Goal: Find specific page/section: Find specific page/section

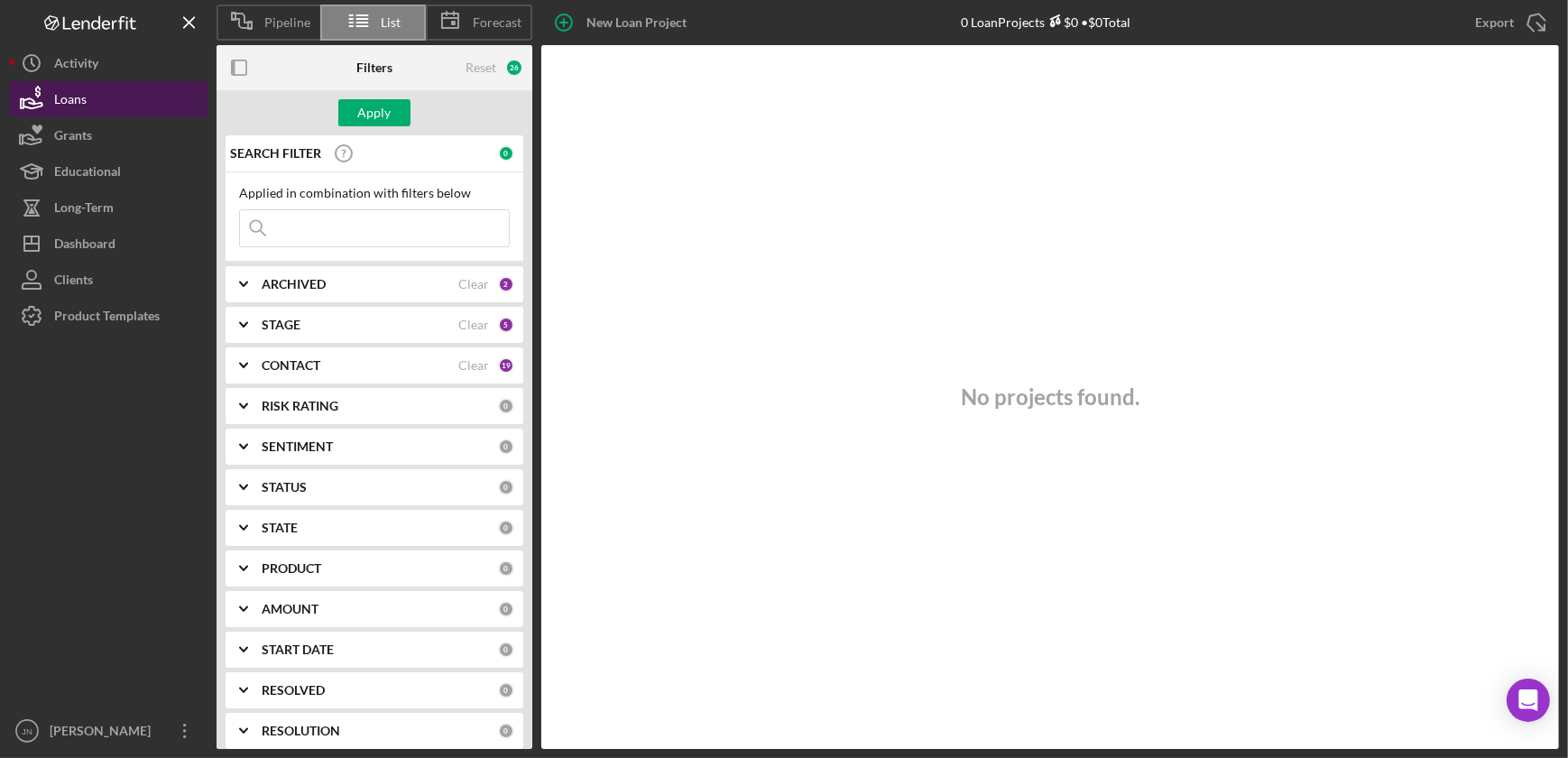
drag, startPoint x: 80, startPoint y: 103, endPoint x: 95, endPoint y: 95, distance: 17.0
click at [80, 103] on div "Loans" at bounding box center [70, 101] width 32 height 40
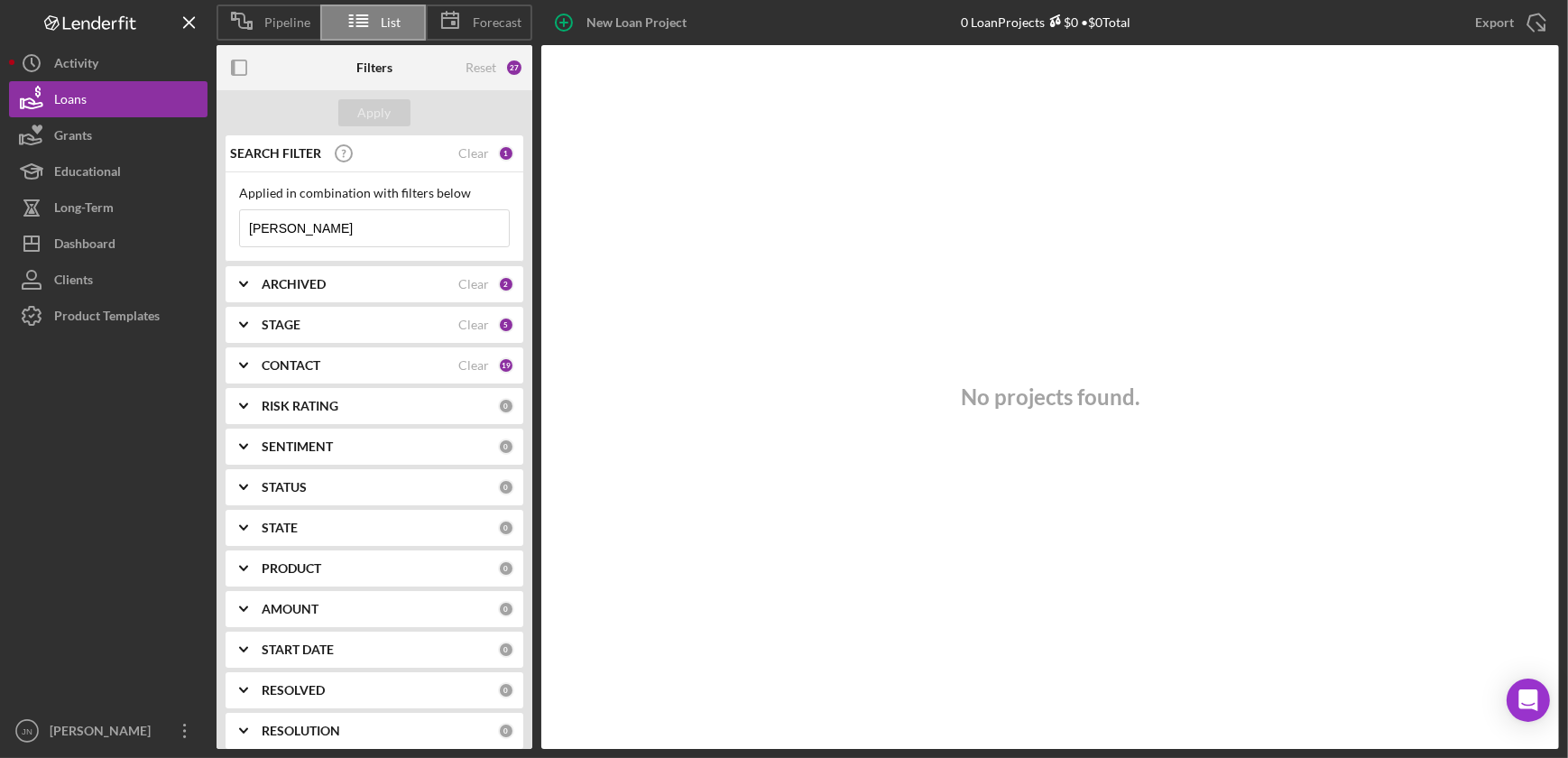
drag, startPoint x: 357, startPoint y: 239, endPoint x: 231, endPoint y: 232, distance: 126.2
click at [231, 232] on div "Applied in combination with filters below kahele Icon/Menu Close" at bounding box center [374, 217] width 298 height 90
click at [363, 284] on div "ARCHIVED" at bounding box center [360, 284] width 197 height 15
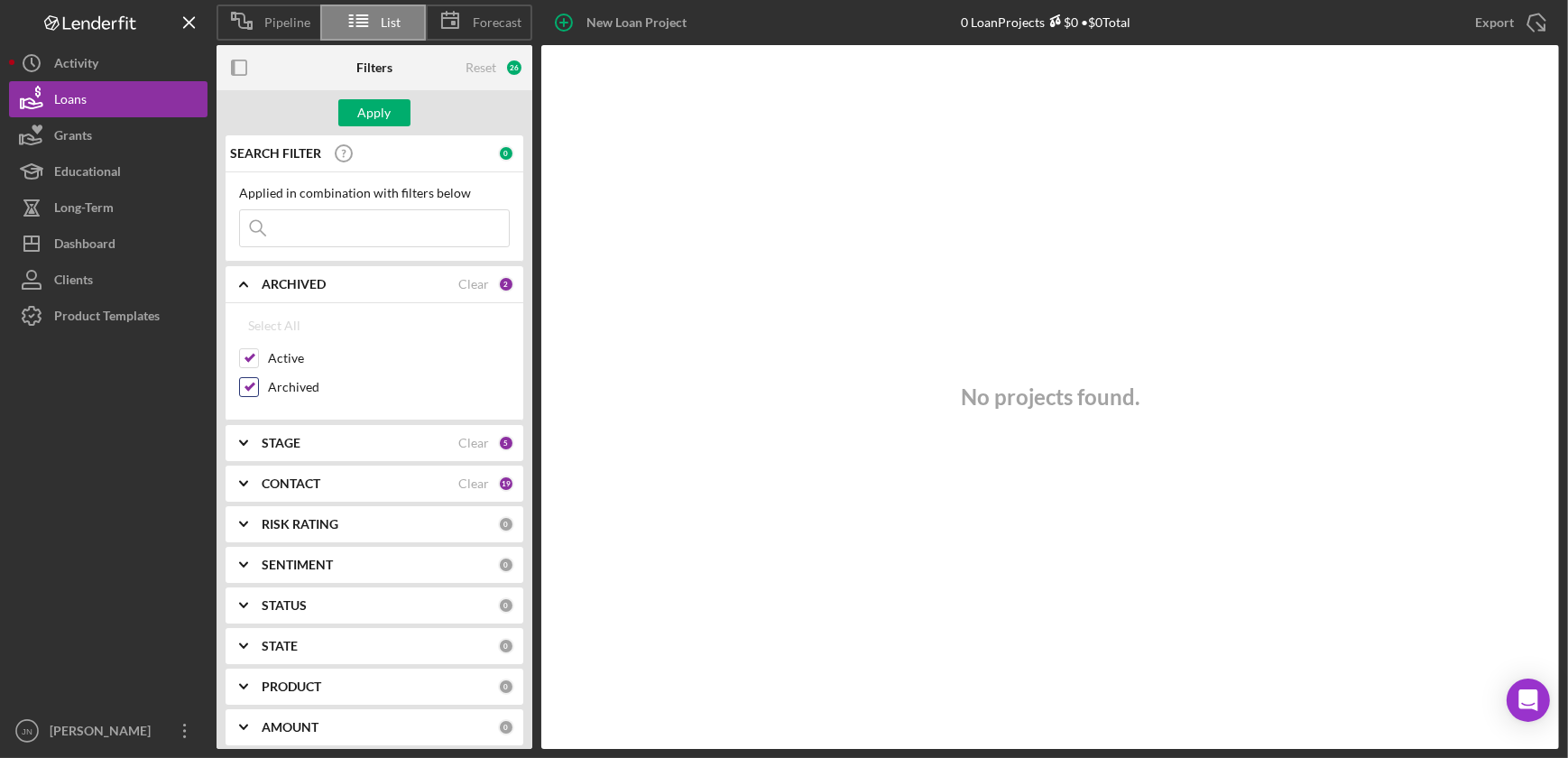
click at [246, 387] on input "Archived" at bounding box center [249, 387] width 18 height 18
checkbox input "false"
click at [264, 445] on icon "Icon/Expander" at bounding box center [244, 443] width 45 height 45
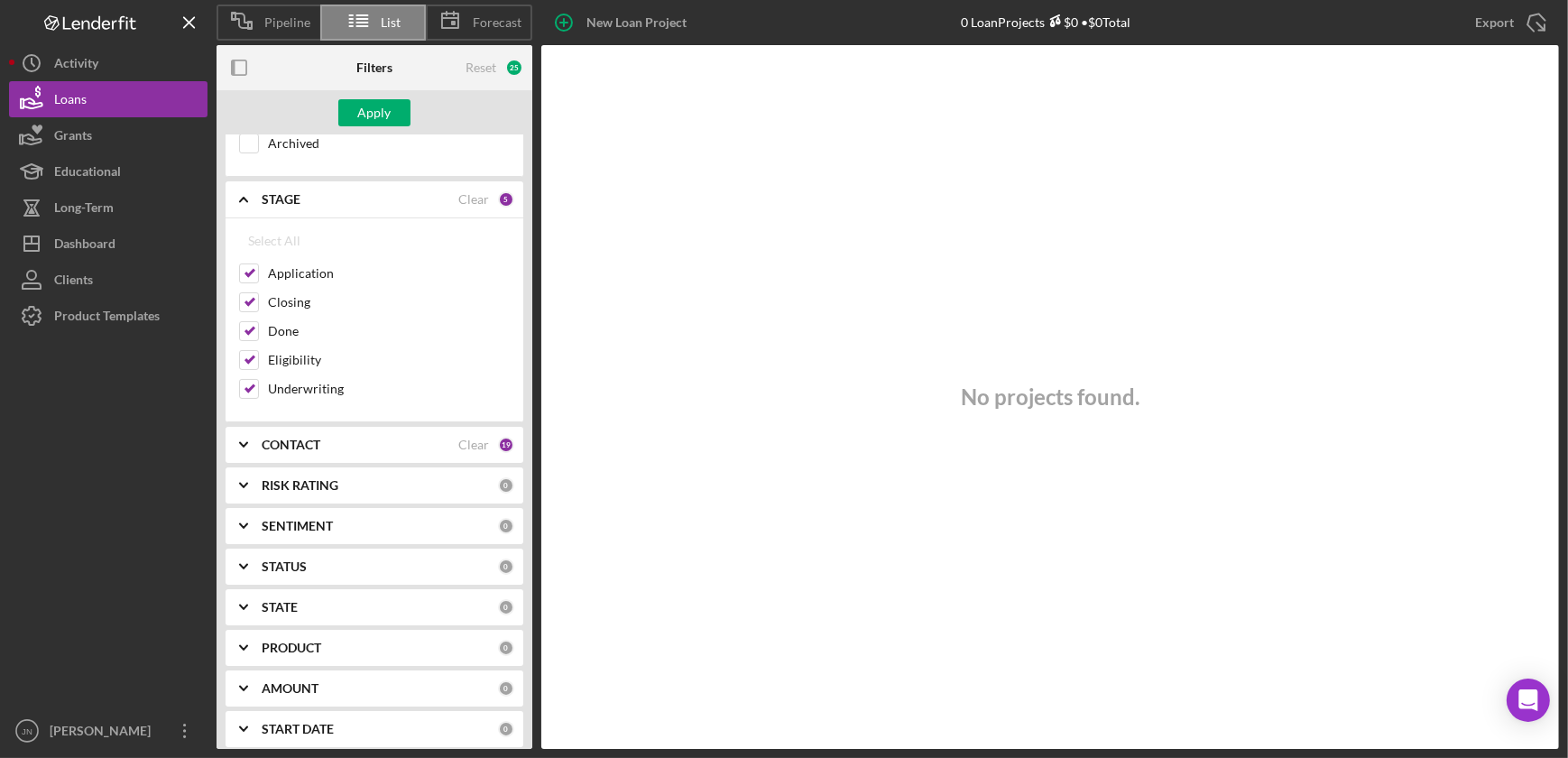
scroll to position [245, 0]
click at [288, 440] on b "CONTACT" at bounding box center [291, 443] width 59 height 15
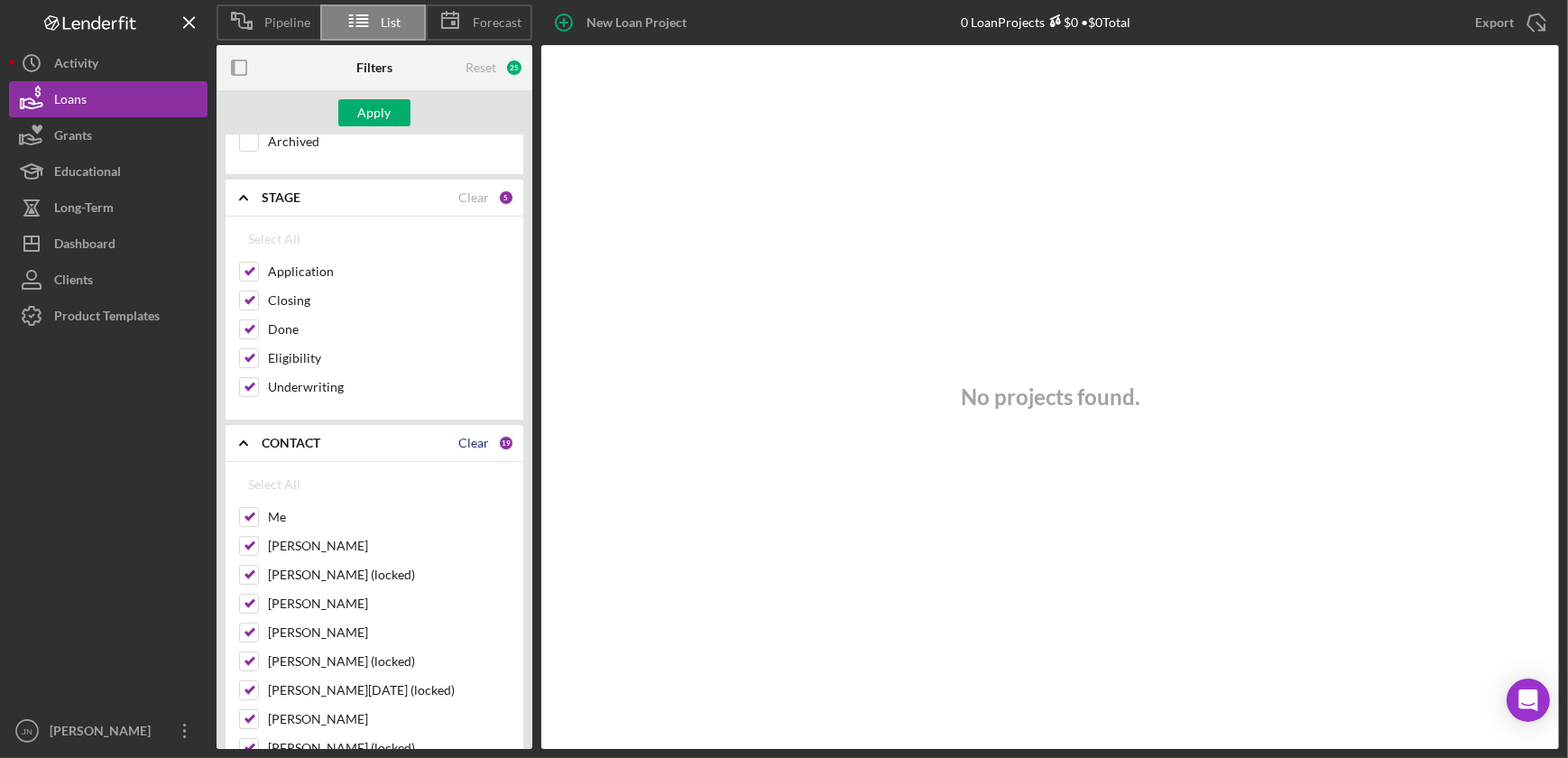
click at [469, 446] on div "Clear" at bounding box center [473, 443] width 31 height 15
checkbox input "false"
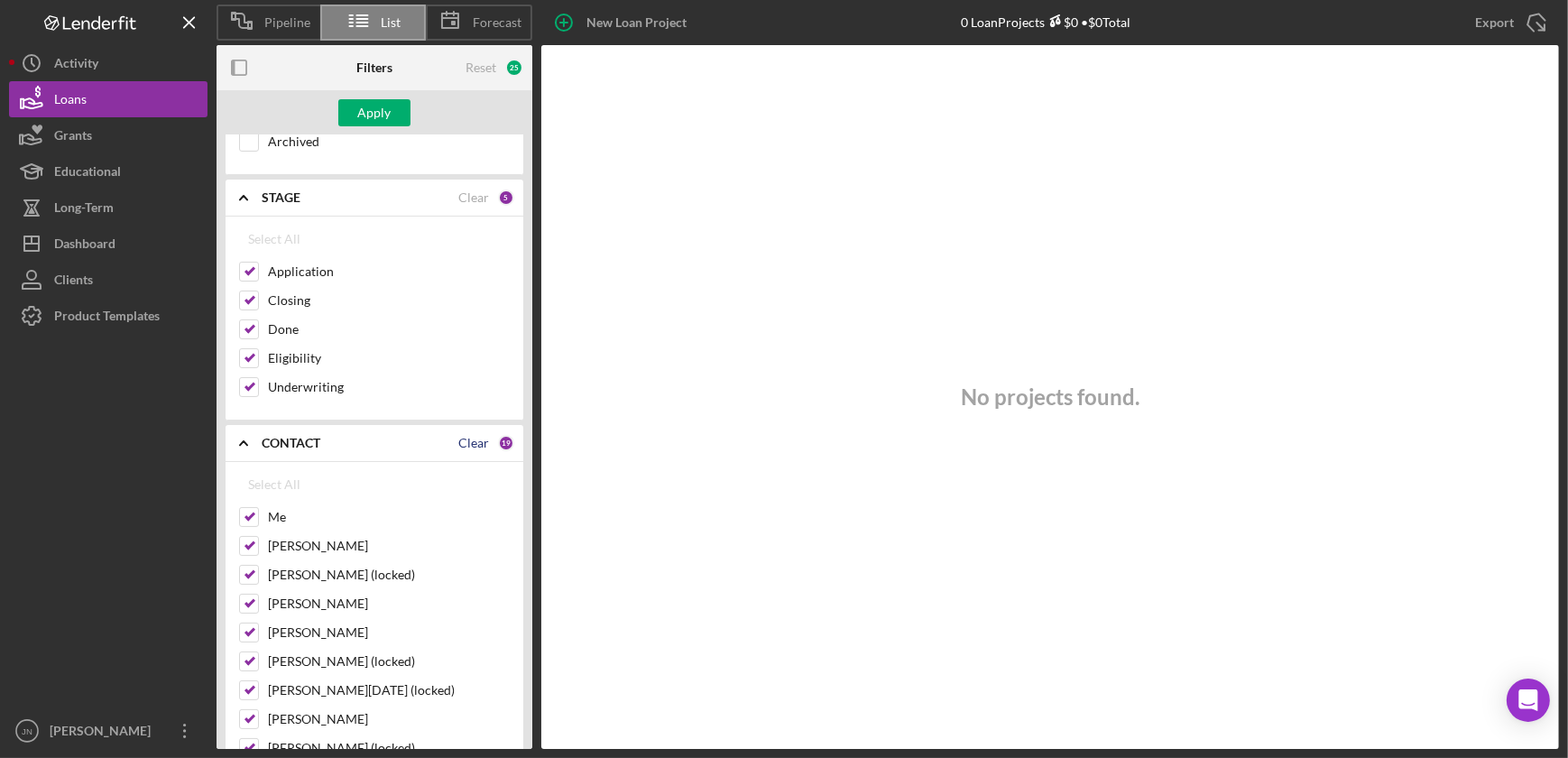
checkbox input "false"
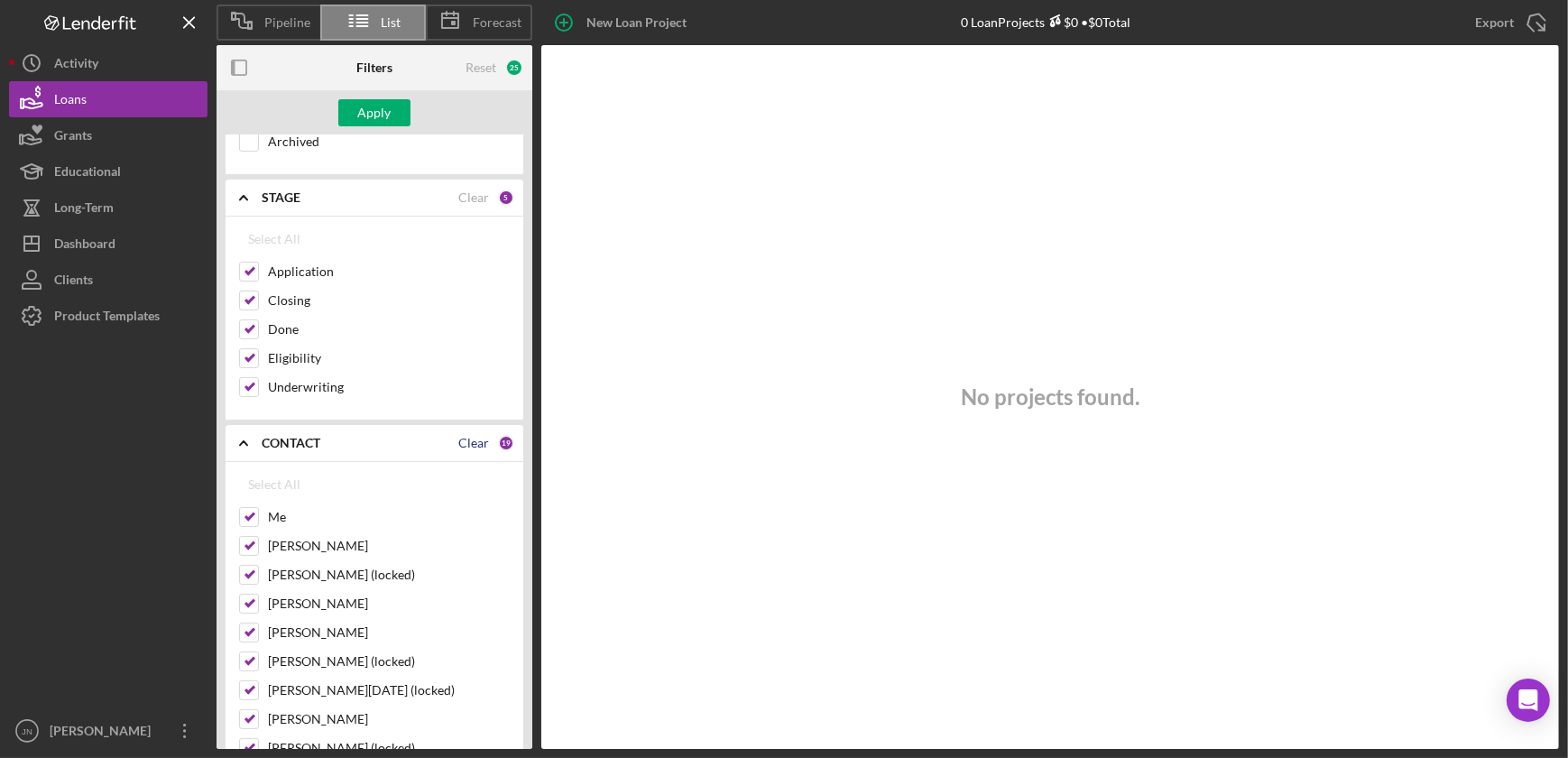
checkbox input "false"
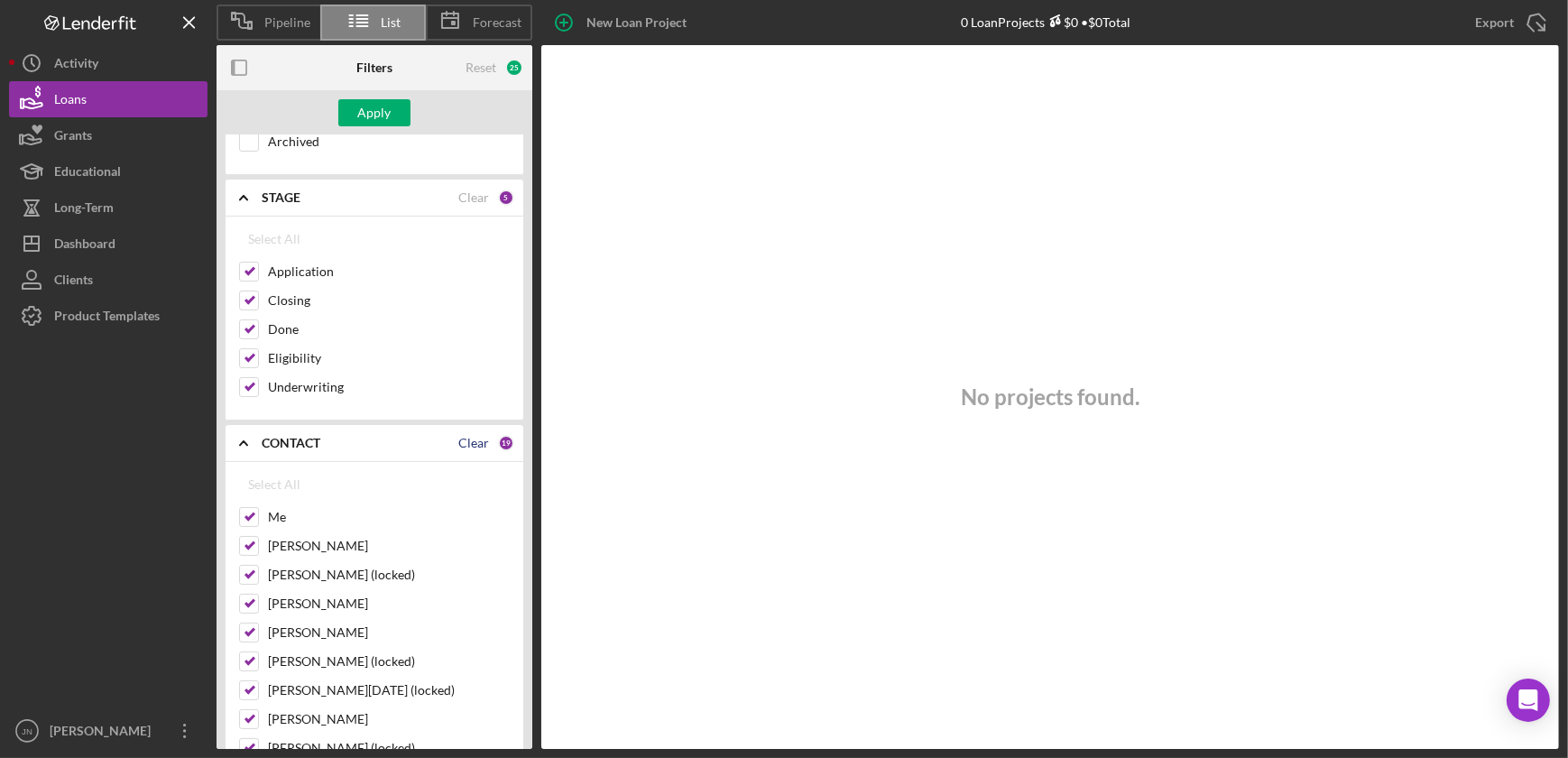
checkbox input "false"
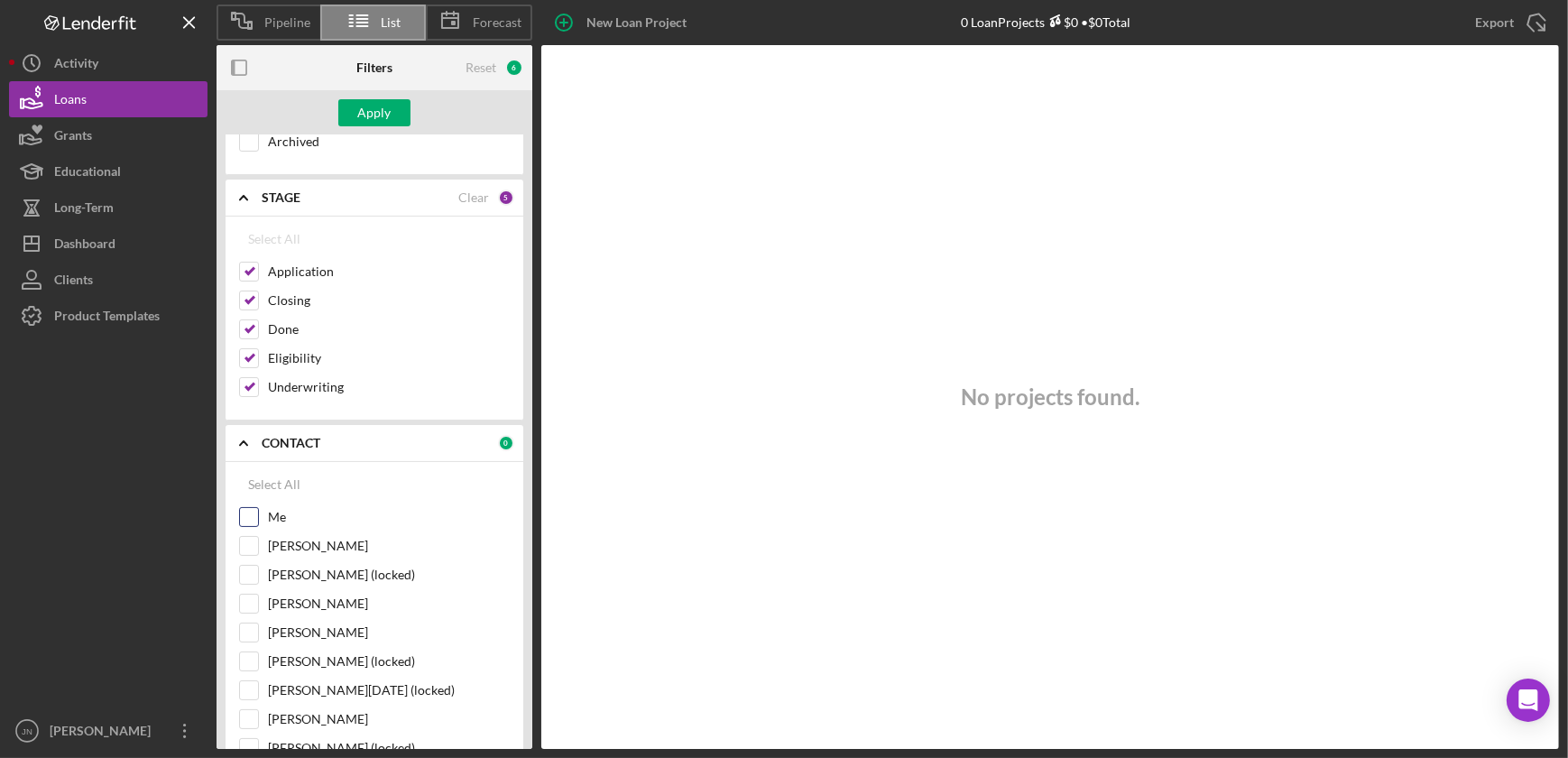
click at [248, 515] on input "Me" at bounding box center [249, 517] width 18 height 18
checkbox input "true"
click at [247, 537] on input "Karen Ruiz" at bounding box center [249, 545] width 18 height 18
checkbox input "true"
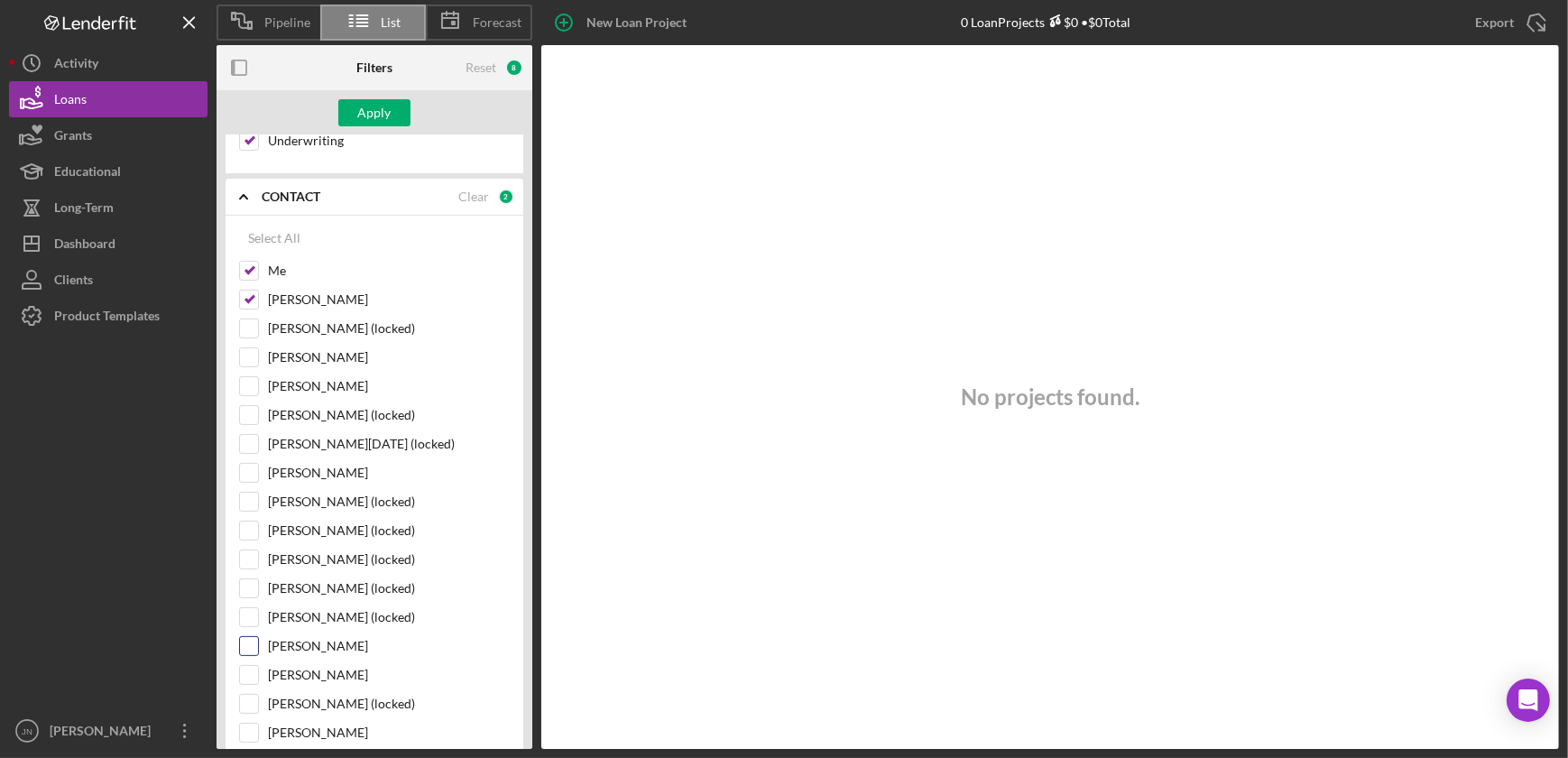
scroll to position [574, 0]
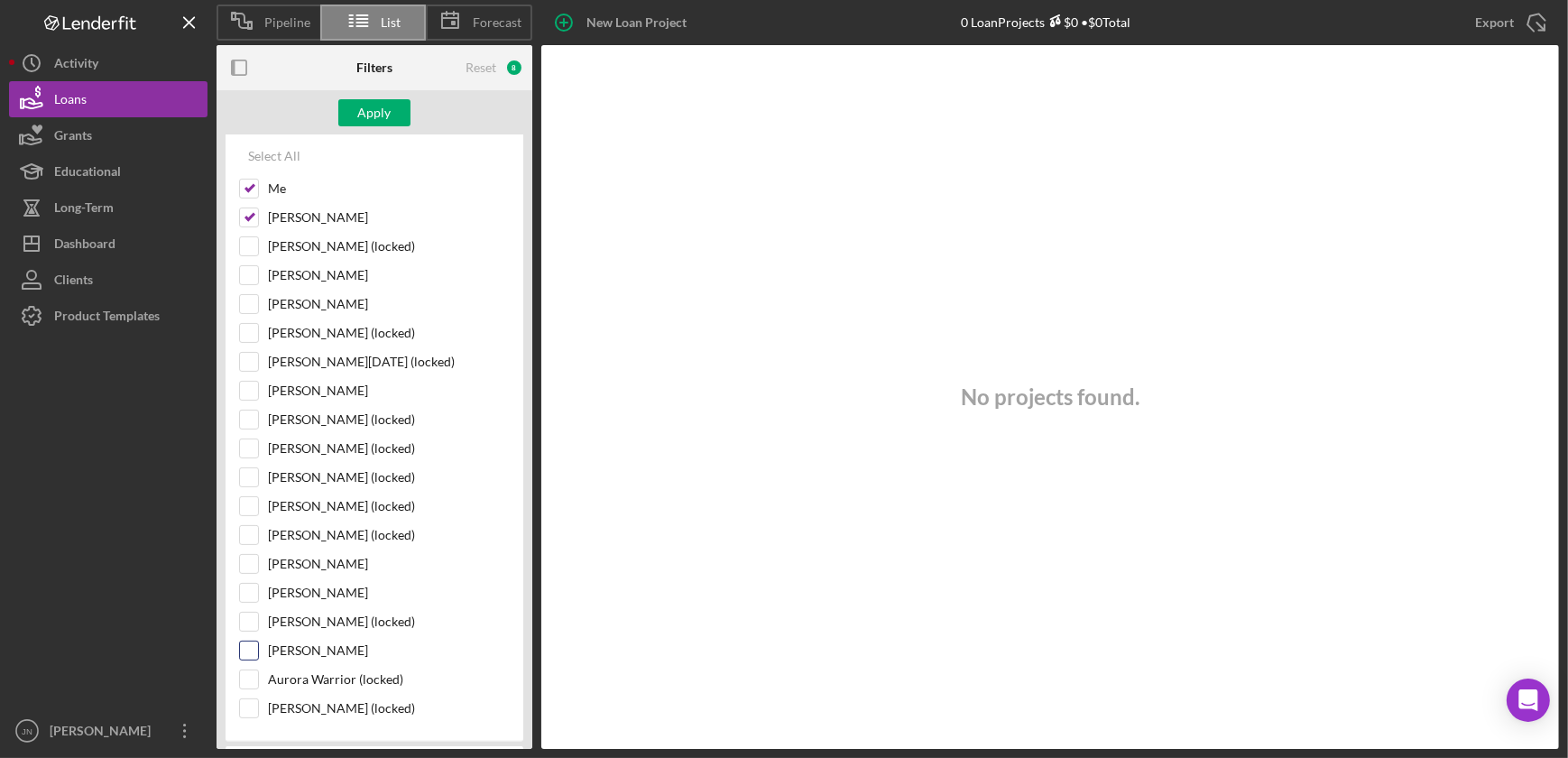
click at [244, 646] on input "Ann Lawson" at bounding box center [249, 651] width 18 height 18
checkbox input "true"
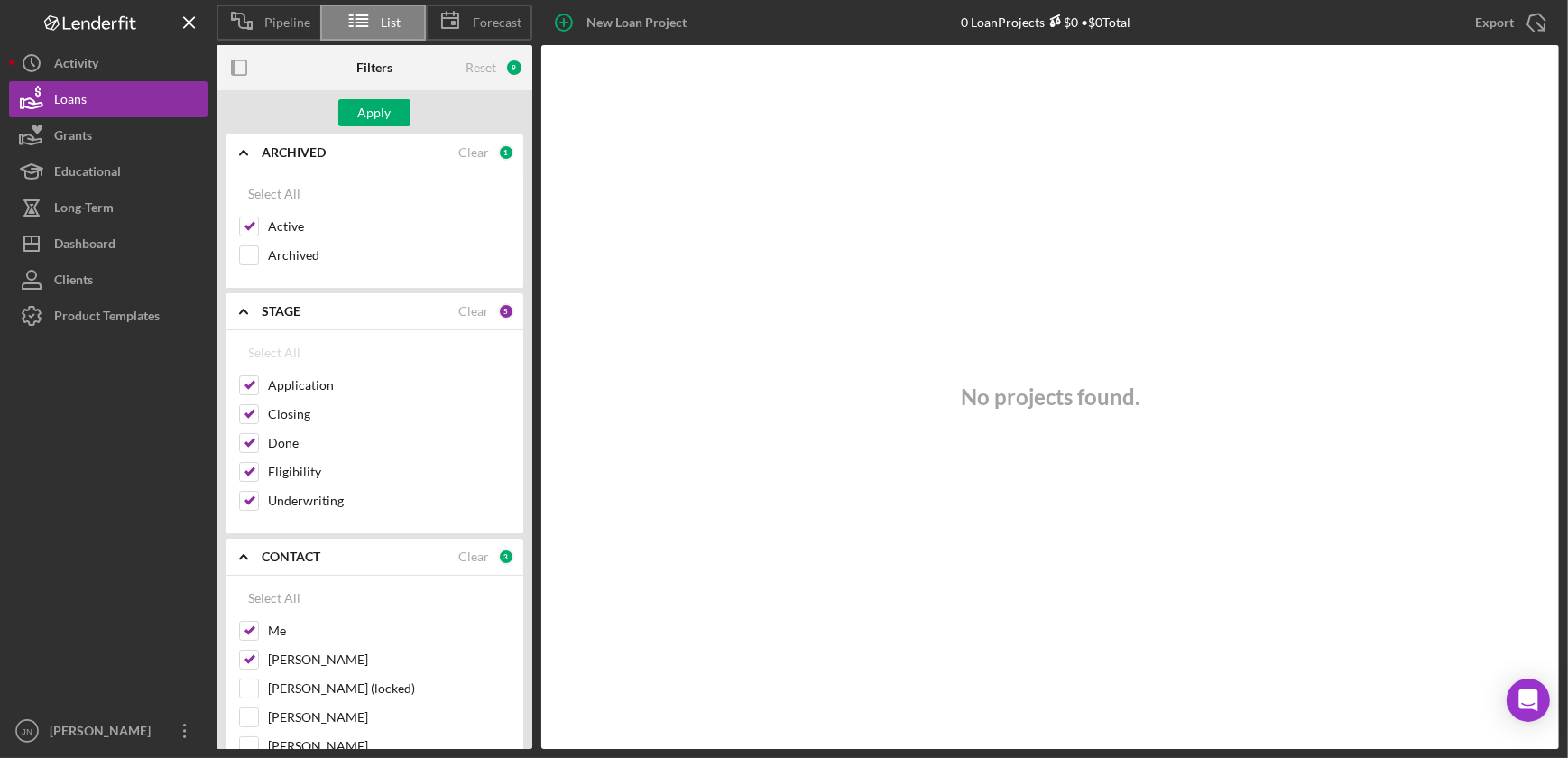
scroll to position [0, 0]
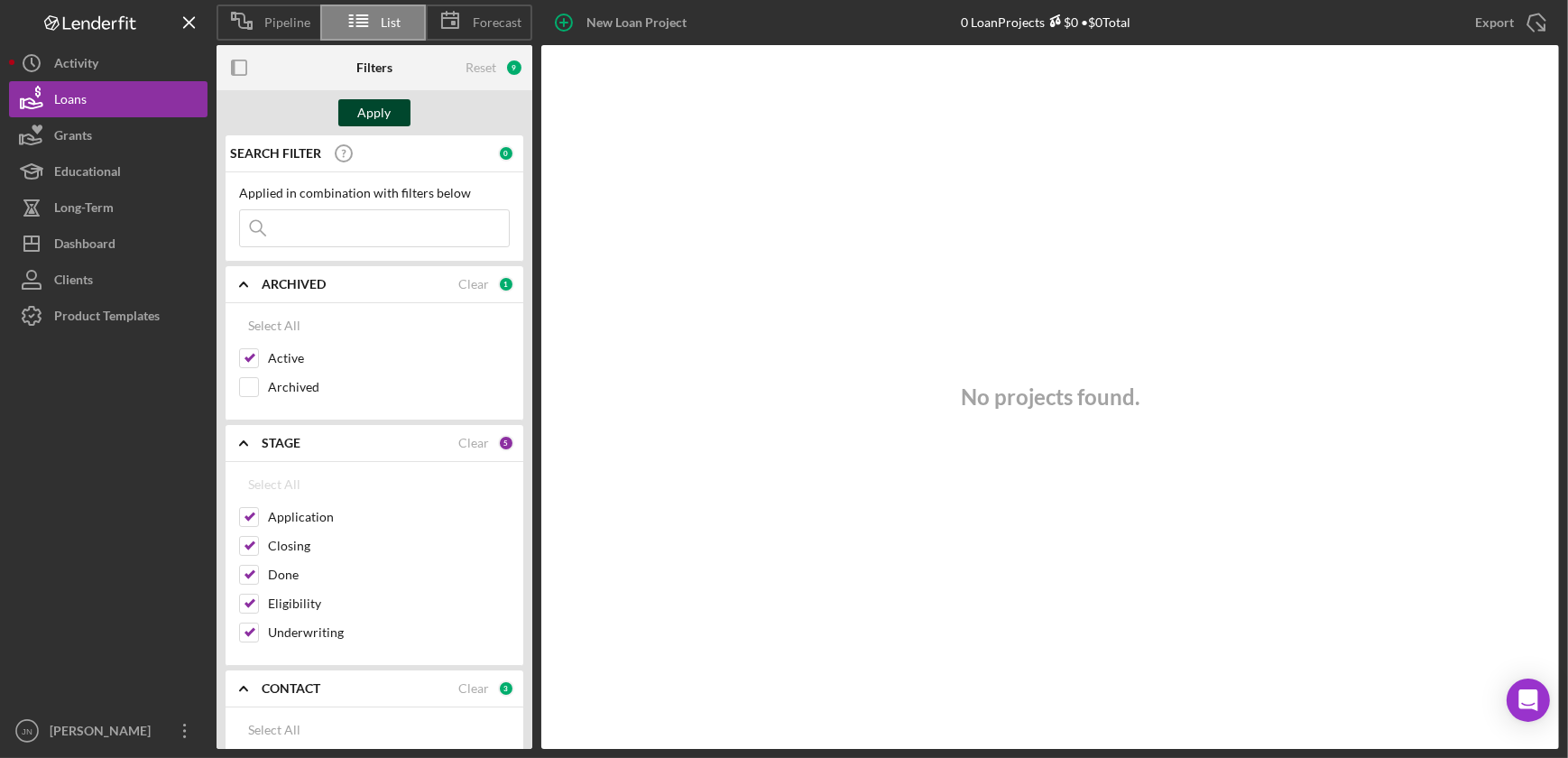
click at [386, 113] on div "Apply" at bounding box center [375, 113] width 33 height 28
